Goal: Information Seeking & Learning: Learn about a topic

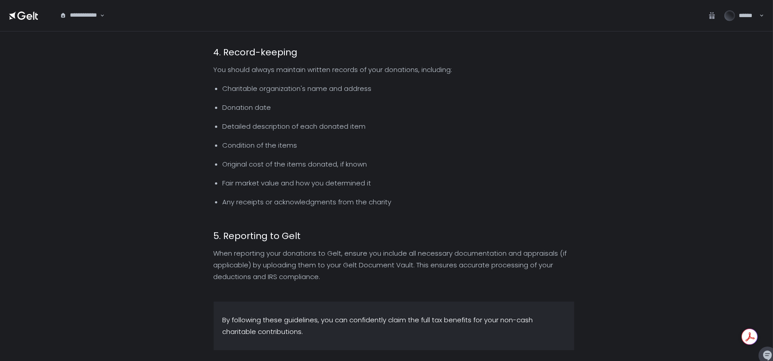
scroll to position [750, 0]
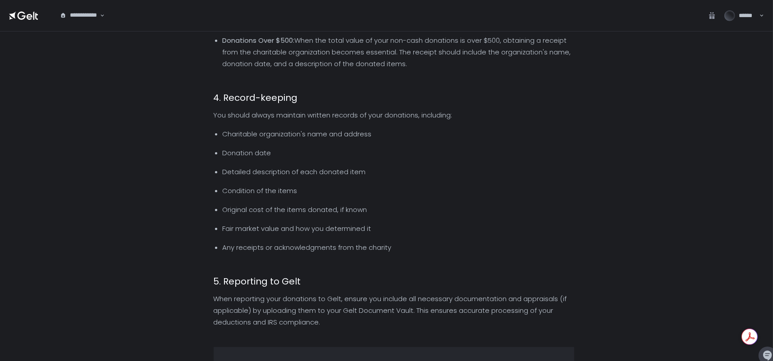
click at [469, 93] on h3 "4. Record-keeping" at bounding box center [394, 97] width 361 height 13
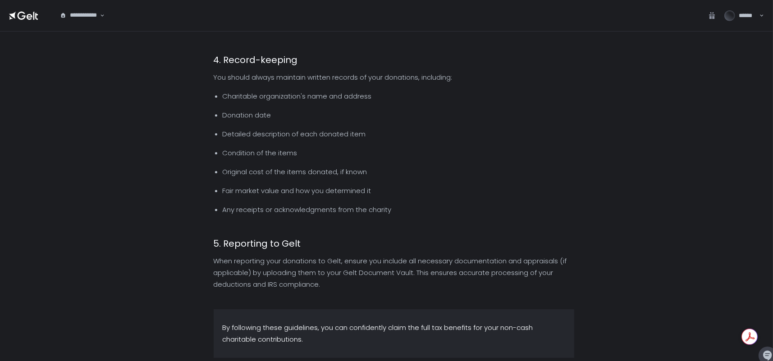
scroll to position [796, 0]
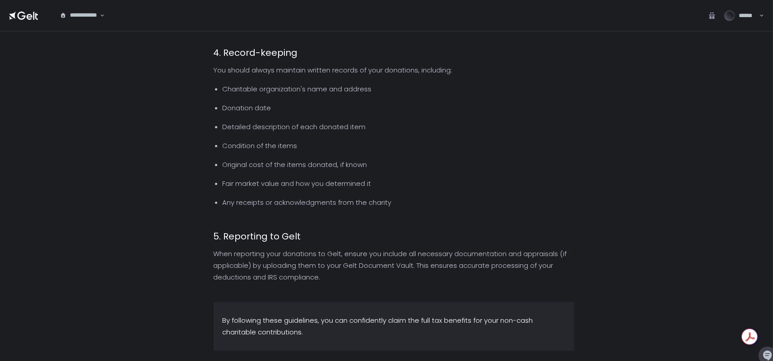
drag, startPoint x: 211, startPoint y: 53, endPoint x: 399, endPoint y: 210, distance: 245.1
click at [399, 210] on div "Back How to: Maximize Your Tax Benefits From Non-Cash Charitable Donations Guid…" at bounding box center [386, 197] width 773 height 330
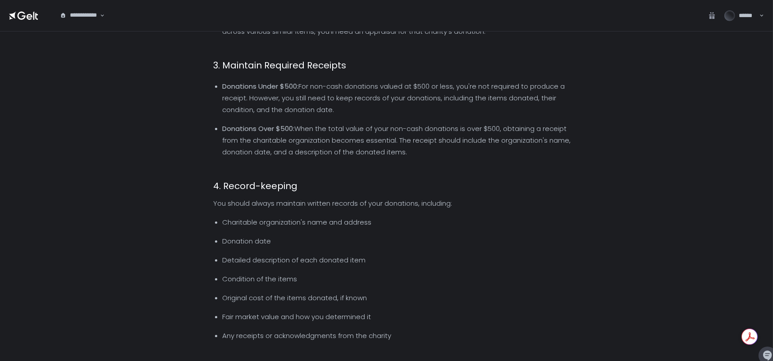
scroll to position [660, 0]
click at [387, 174] on div "📚 Donating unwanted items to charity is a great way to declutter your home and …" at bounding box center [394, 150] width 361 height 1326
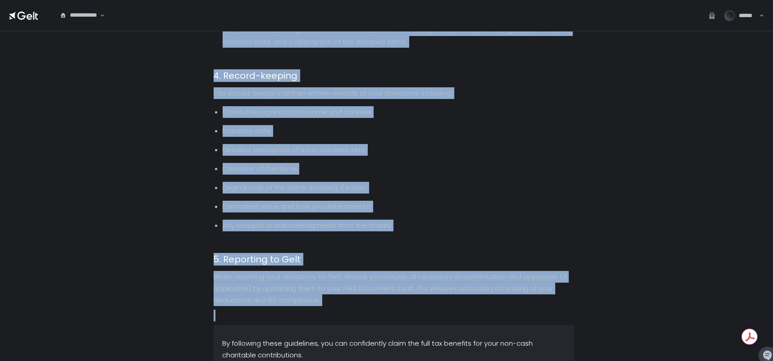
scroll to position [796, 0]
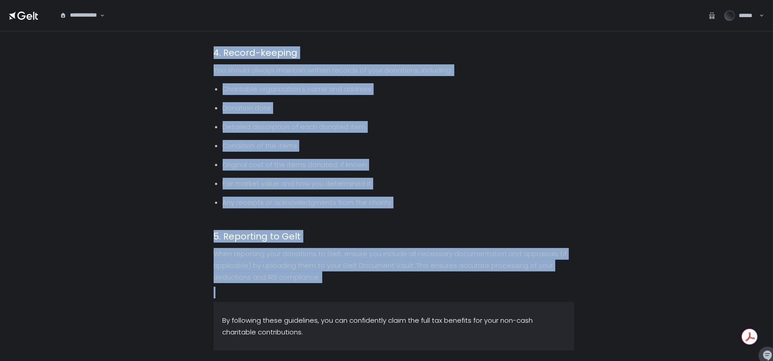
drag, startPoint x: 213, startPoint y: 45, endPoint x: 387, endPoint y: 280, distance: 292.6
click at [387, 280] on div "📚 Donating unwanted items to charity is a great way to declutter your home and …" at bounding box center [394, 15] width 361 height 1326
copy div "7. Loremips Dolo & Sit-Amet Consectet Ad elitseddo eiusmodt inci utla etd mag-a…"
click at [466, 125] on li "Detailed description of each donated item" at bounding box center [399, 127] width 352 height 19
